Goal: Transaction & Acquisition: Book appointment/travel/reservation

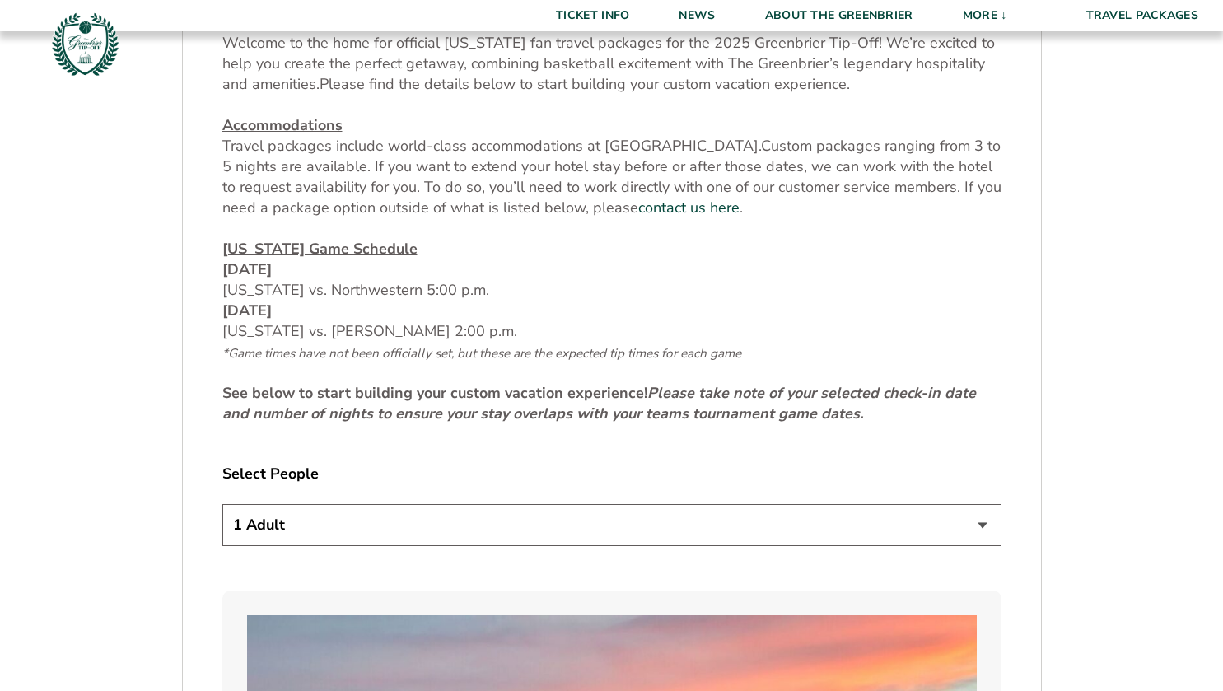
scroll to position [700, 0]
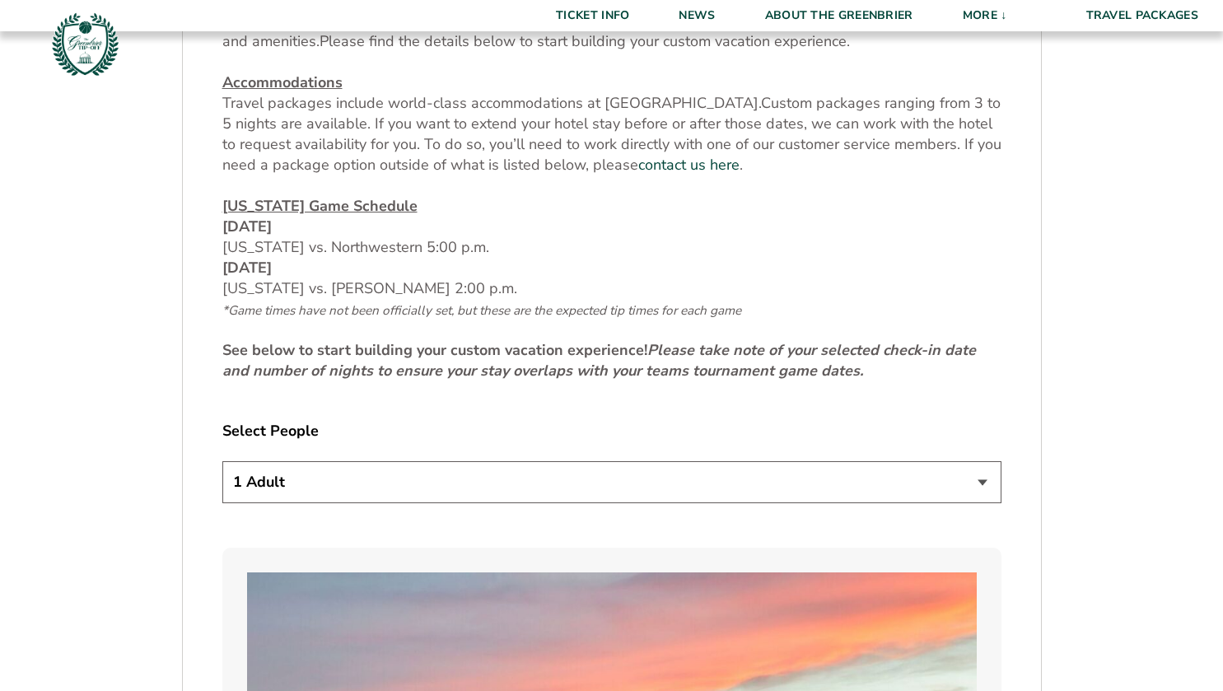
click at [559, 483] on select "1 Adult 2 Adults 3 Adults 4 Adults 2 Adults + 1 Child 2 Adults + 2 Children 2 A…" at bounding box center [611, 482] width 779 height 42
select select "4 Adults"
click at [222, 461] on select "1 Adult 2 Adults 3 Adults 4 Adults 2 Adults + 1 Child 2 Adults + 2 Children 2 A…" at bounding box center [611, 482] width 779 height 42
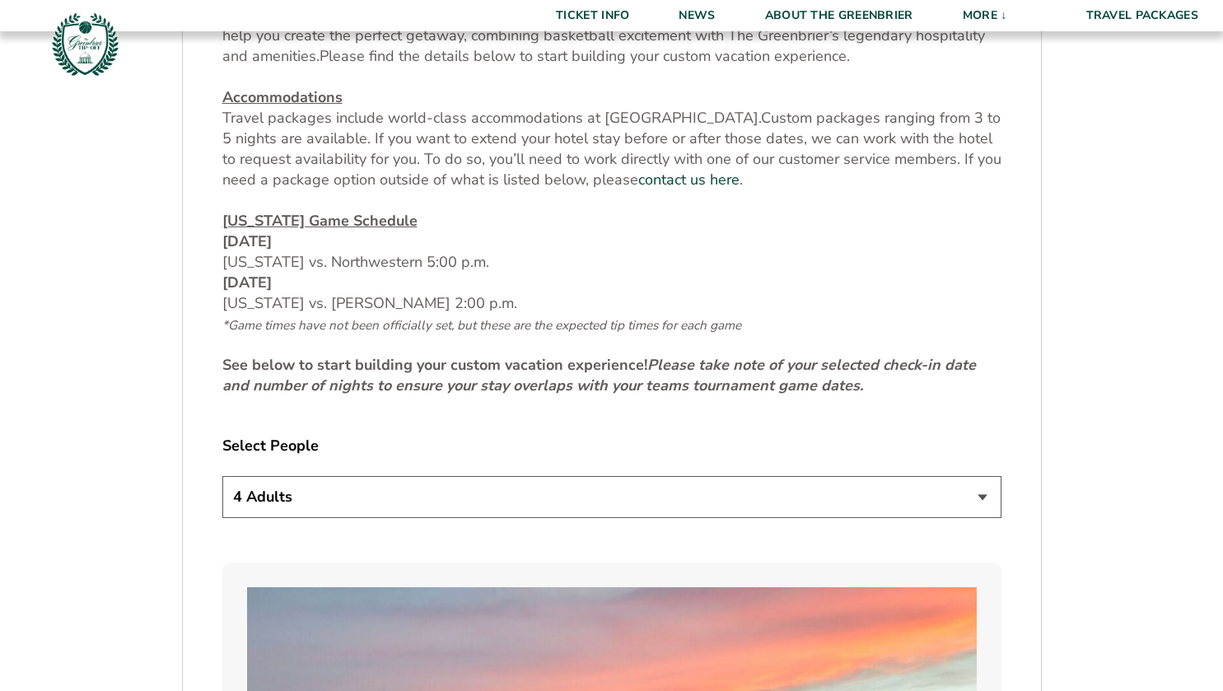
scroll to position [688, 0]
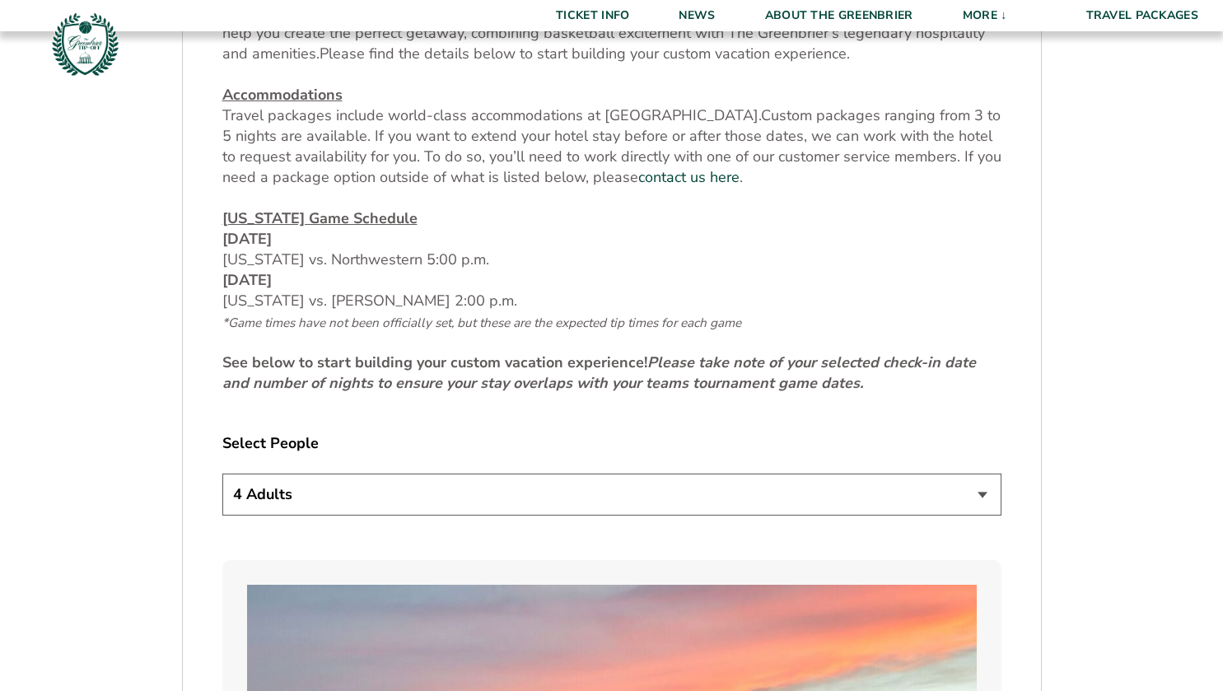
click at [527, 376] on em "Please take note of your selected check-in date and number of nights to ensure …" at bounding box center [599, 372] width 754 height 40
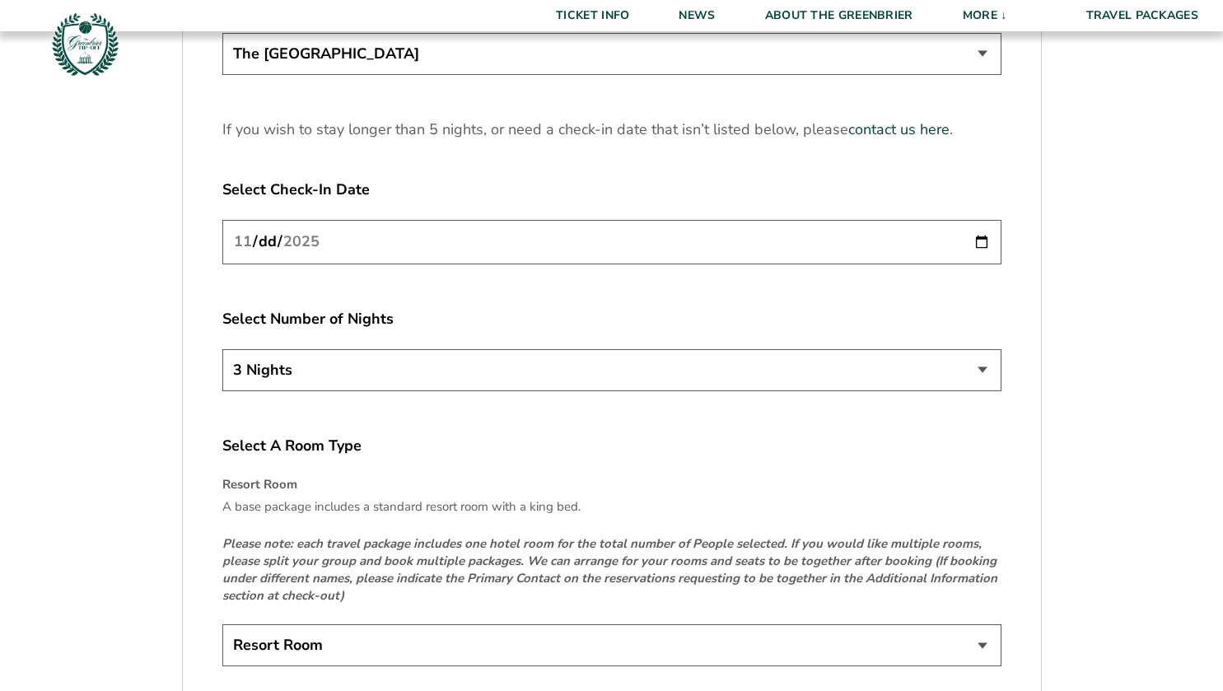
scroll to position [2196, 0]
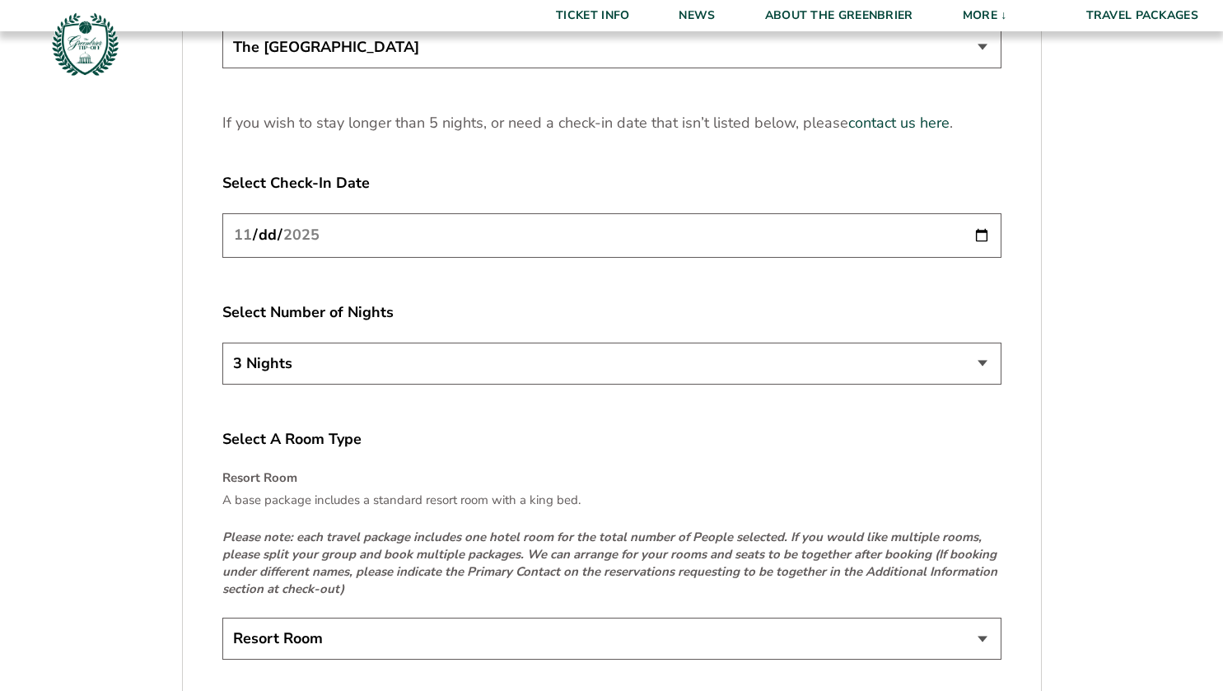
click at [983, 227] on input "[DATE]" at bounding box center [611, 235] width 779 height 44
type input "[DATE]"
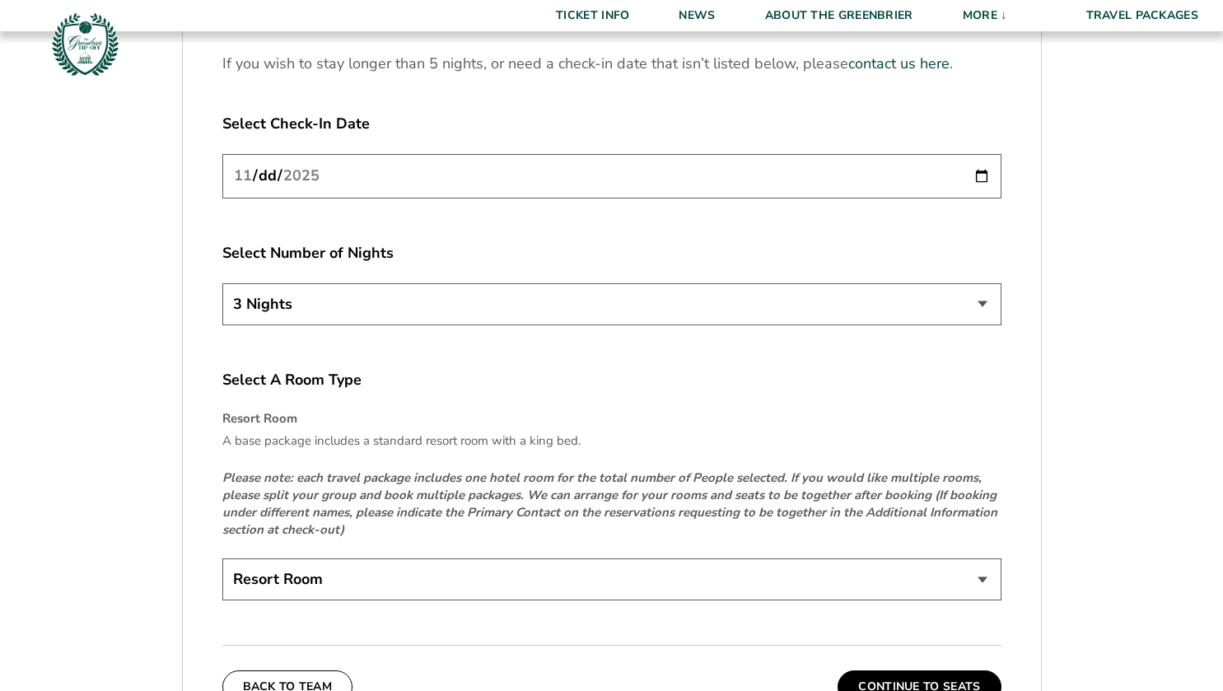
scroll to position [2256, 0]
drag, startPoint x: 617, startPoint y: 309, endPoint x: 502, endPoint y: 316, distance: 115.5
click at [502, 316] on select "3 Nights 4 Nights 5 Nights" at bounding box center [611, 303] width 779 height 42
click at [422, 178] on input "[DATE]" at bounding box center [611, 175] width 779 height 44
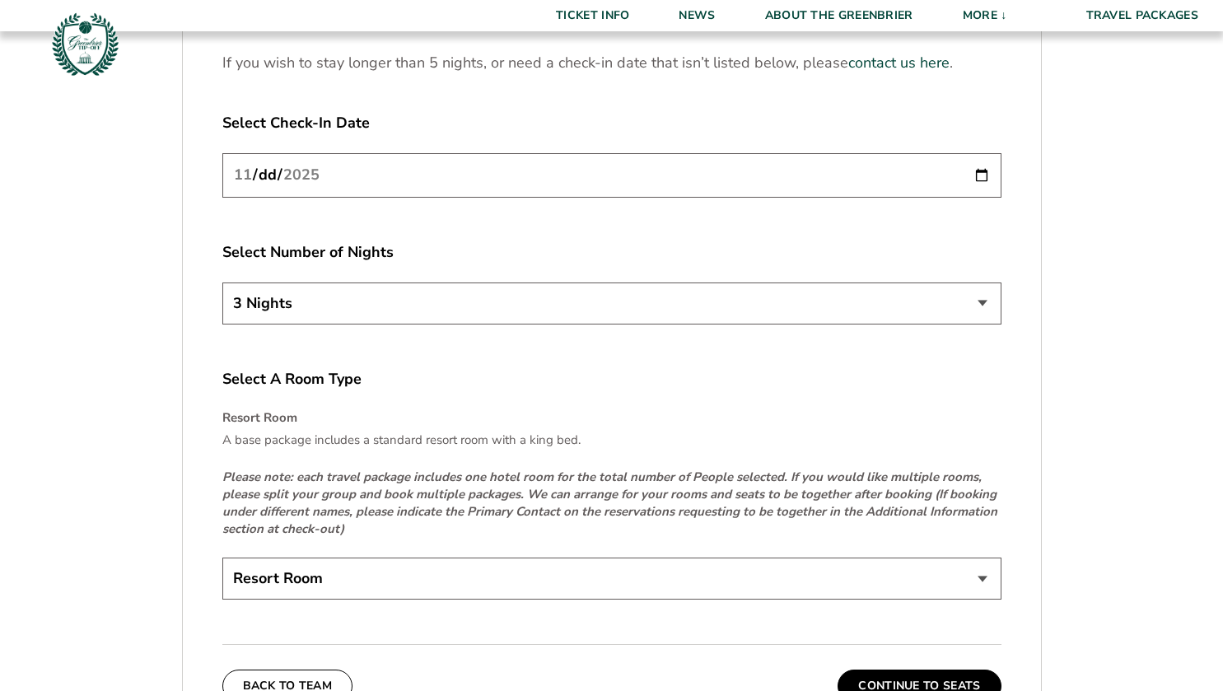
click at [553, 371] on label "Select A Room Type" at bounding box center [611, 379] width 779 height 21
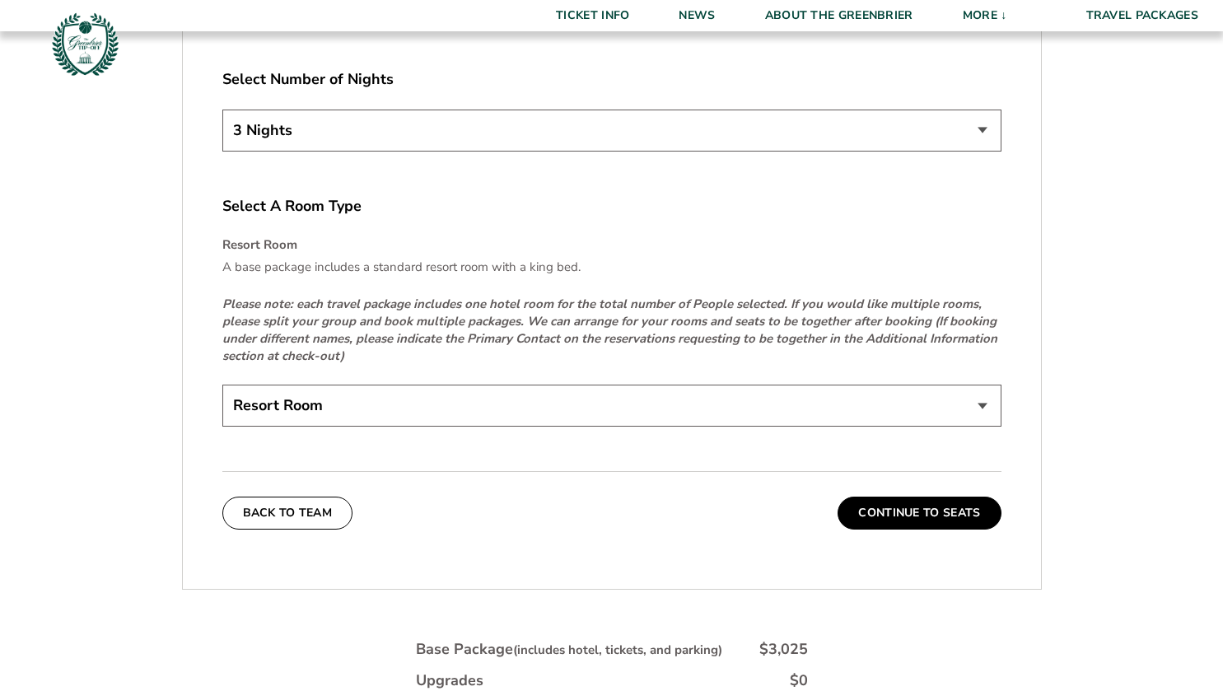
scroll to position [2430, 0]
click at [487, 402] on select "Resort Room" at bounding box center [611, 405] width 779 height 42
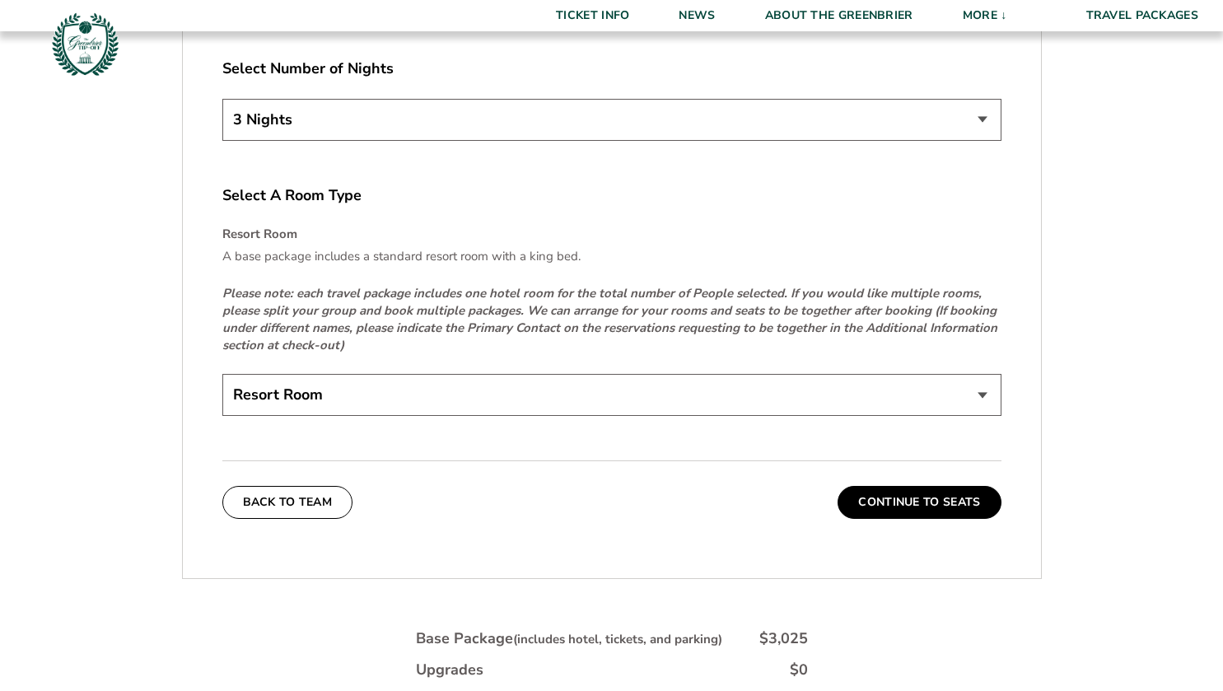
scroll to position [2440, 0]
click at [450, 135] on select "3 Nights 4 Nights 5 Nights" at bounding box center [611, 119] width 779 height 42
click at [222, 98] on select "3 Nights 4 Nights 5 Nights" at bounding box center [611, 119] width 779 height 42
click at [441, 133] on select "3 Nights 4 Nights 5 Nights" at bounding box center [611, 119] width 779 height 42
click at [222, 98] on select "3 Nights 4 Nights 5 Nights" at bounding box center [611, 119] width 779 height 42
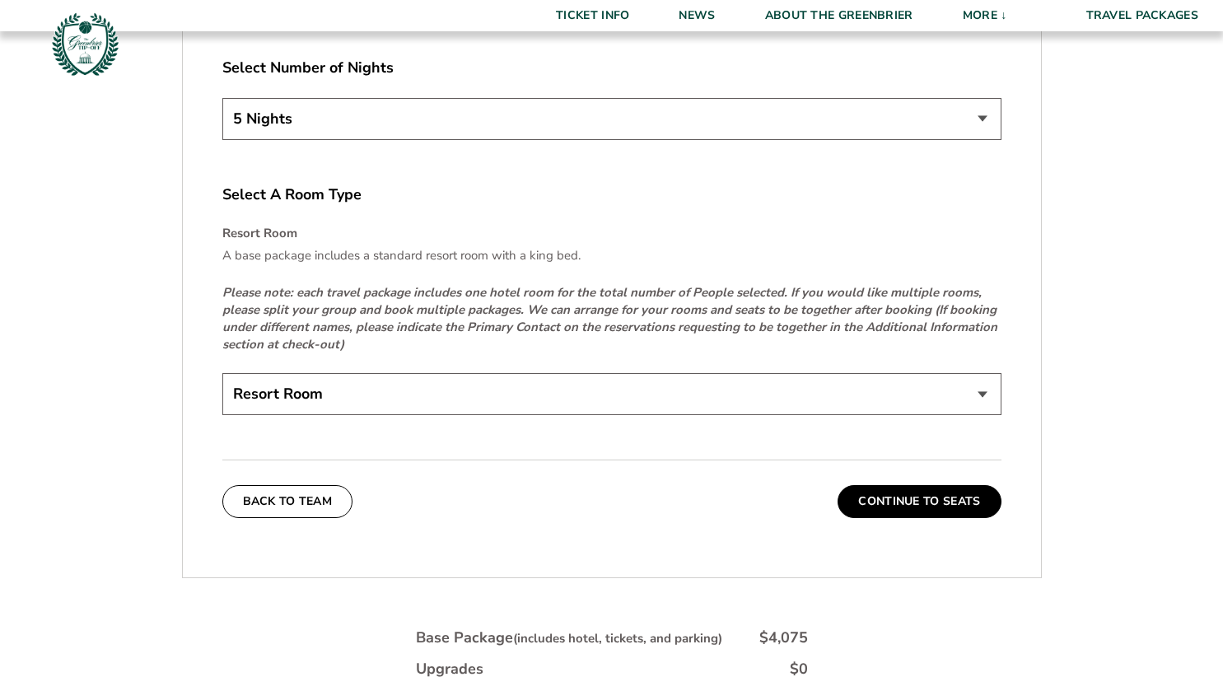
click at [426, 120] on select "3 Nights 4 Nights 5 Nights" at bounding box center [611, 119] width 779 height 42
select select "3 Nights"
click at [222, 98] on select "3 Nights 4 Nights 5 Nights" at bounding box center [611, 119] width 779 height 42
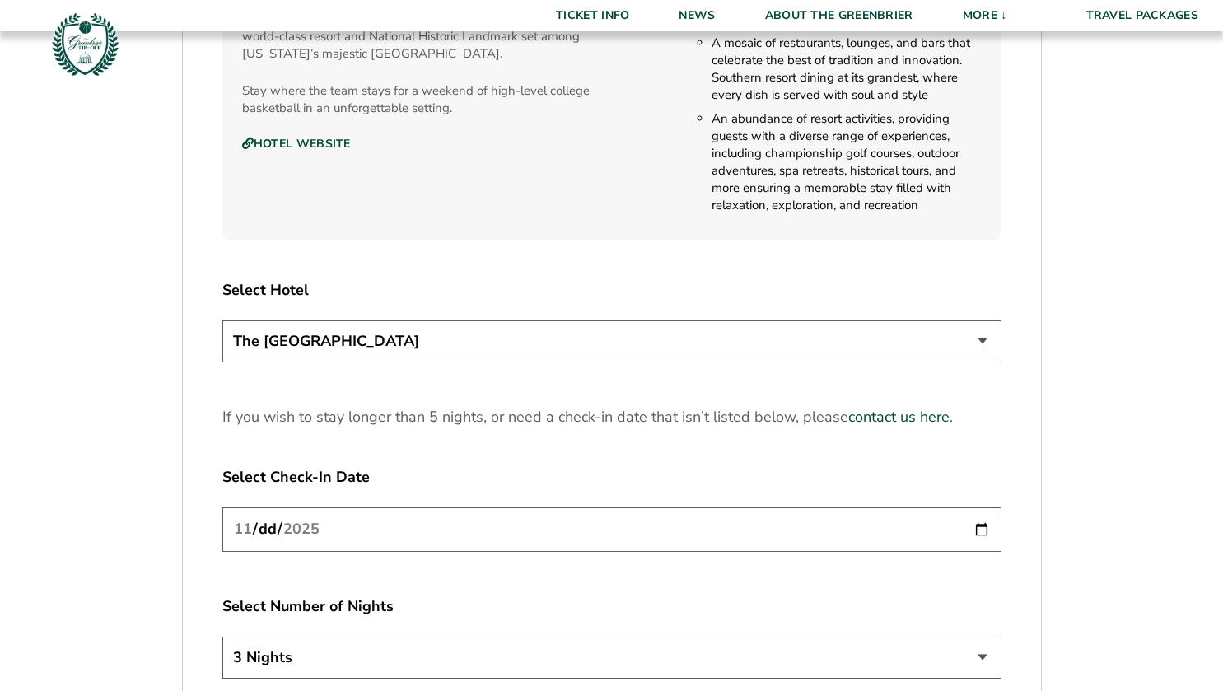
scroll to position [1911, 0]
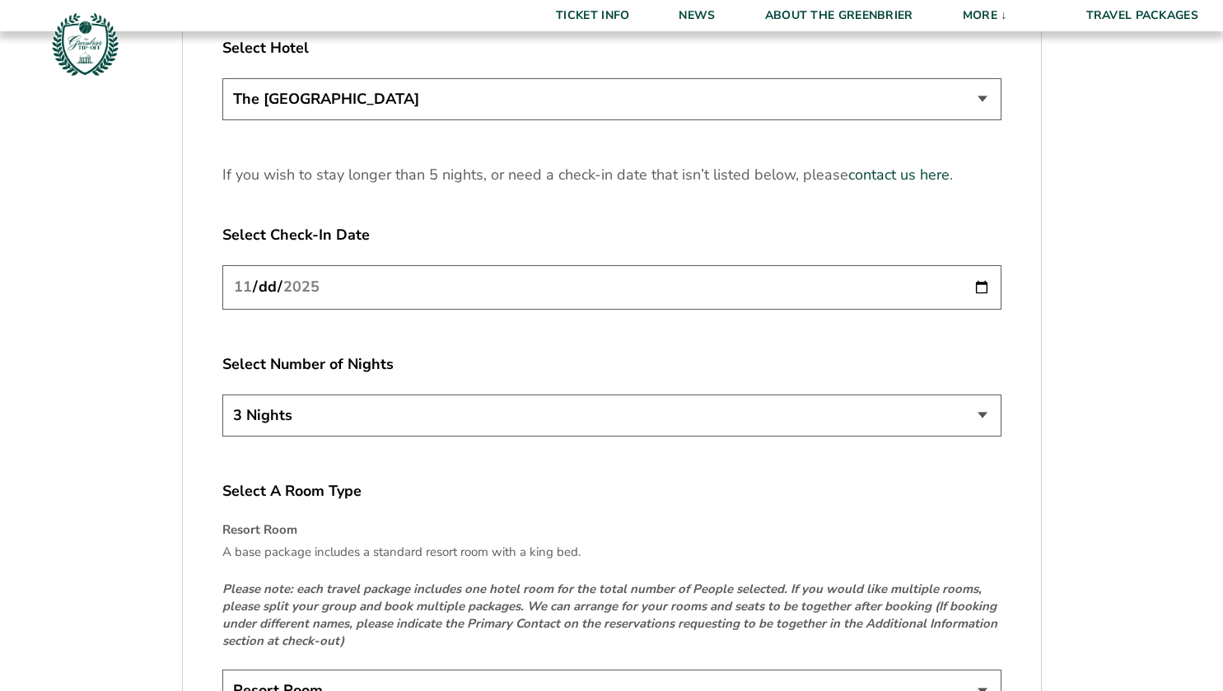
scroll to position [2145, 0]
